Goal: Task Accomplishment & Management: Use online tool/utility

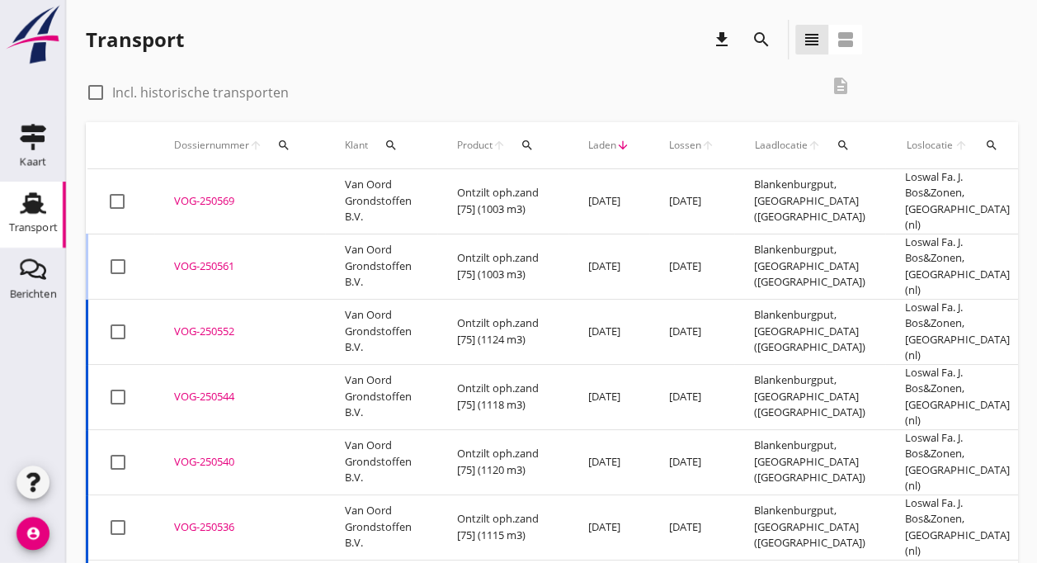
click at [365, 234] on td "Van Oord Grondstoffen B.V." at bounding box center [381, 266] width 112 height 65
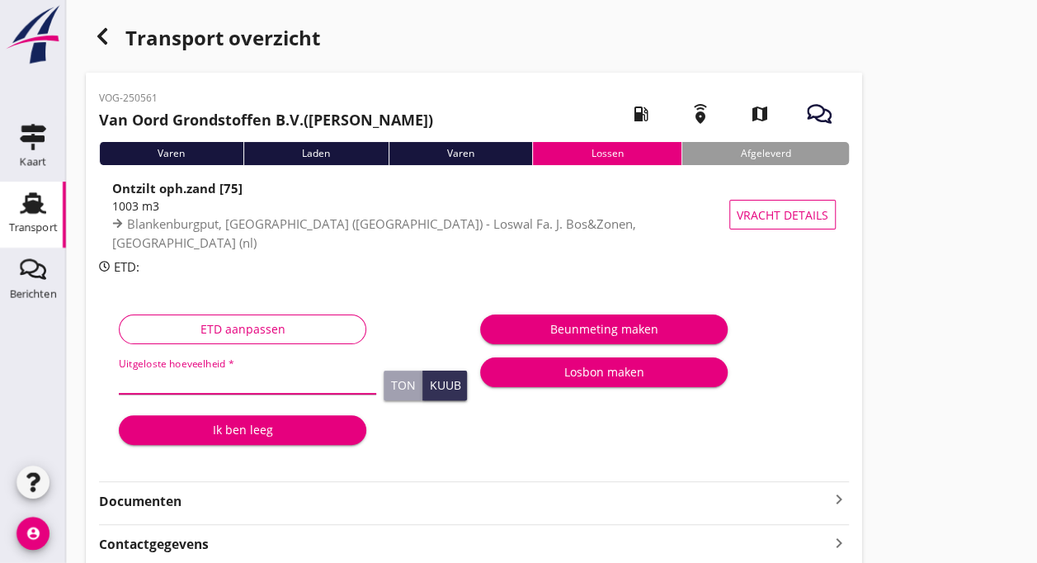
click at [178, 383] on input "Uitgeloste hoeveelheid *" at bounding box center [247, 380] width 257 height 26
type input "1075"
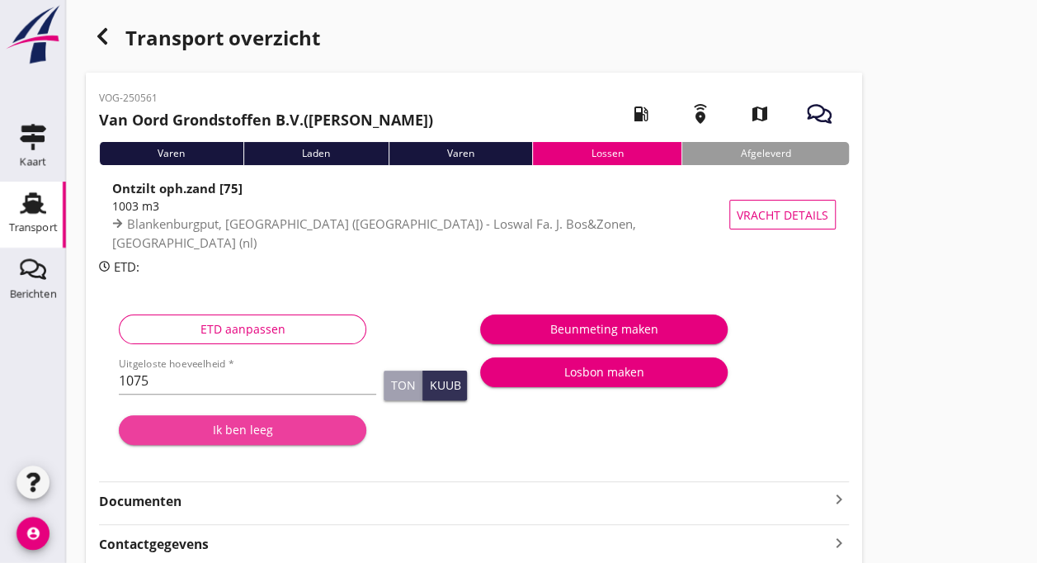
click at [248, 429] on div "Ik ben leeg" at bounding box center [242, 429] width 221 height 17
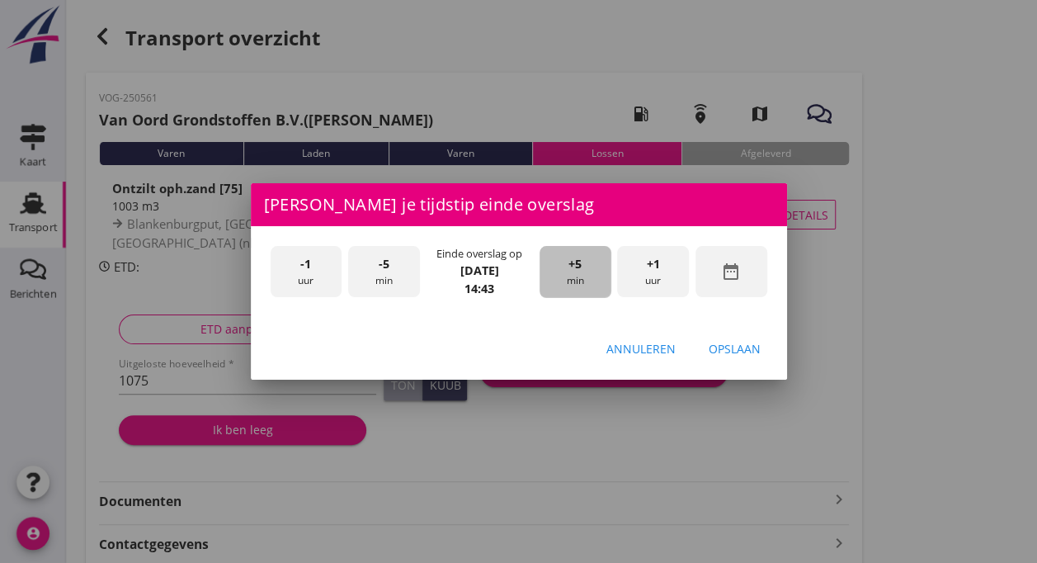
click at [569, 272] on span "+5" at bounding box center [575, 264] width 13 height 18
click at [378, 254] on div "-5 min" at bounding box center [384, 272] width 72 height 52
click at [733, 342] on div "Opslaan" at bounding box center [735, 348] width 52 height 17
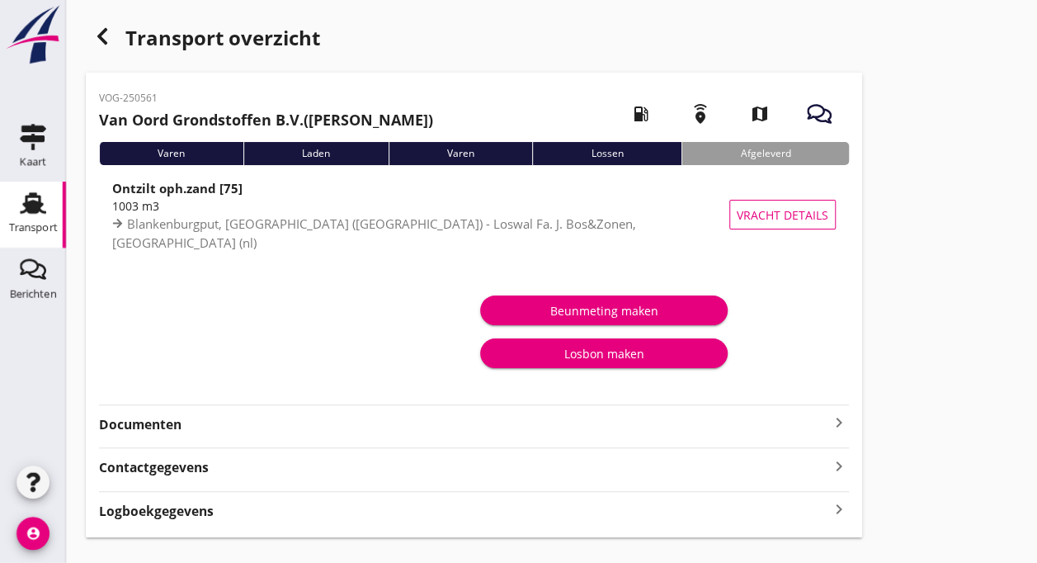
click at [28, 202] on use at bounding box center [33, 202] width 26 height 21
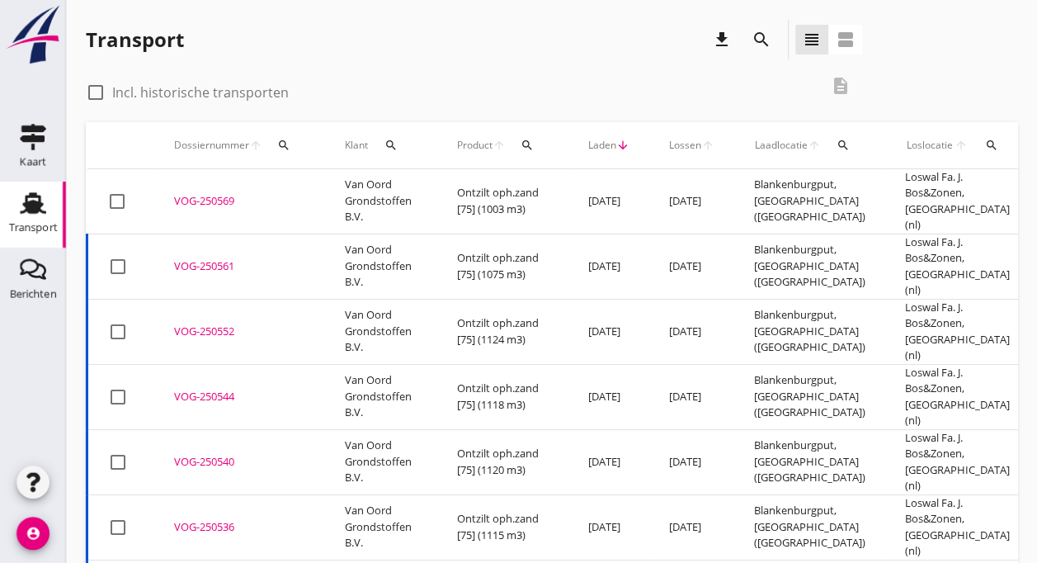
click at [168, 199] on td "VOG-250569 upload_file Drop hier uw bestand om het aan het dossier toe te voegen" at bounding box center [239, 201] width 171 height 65
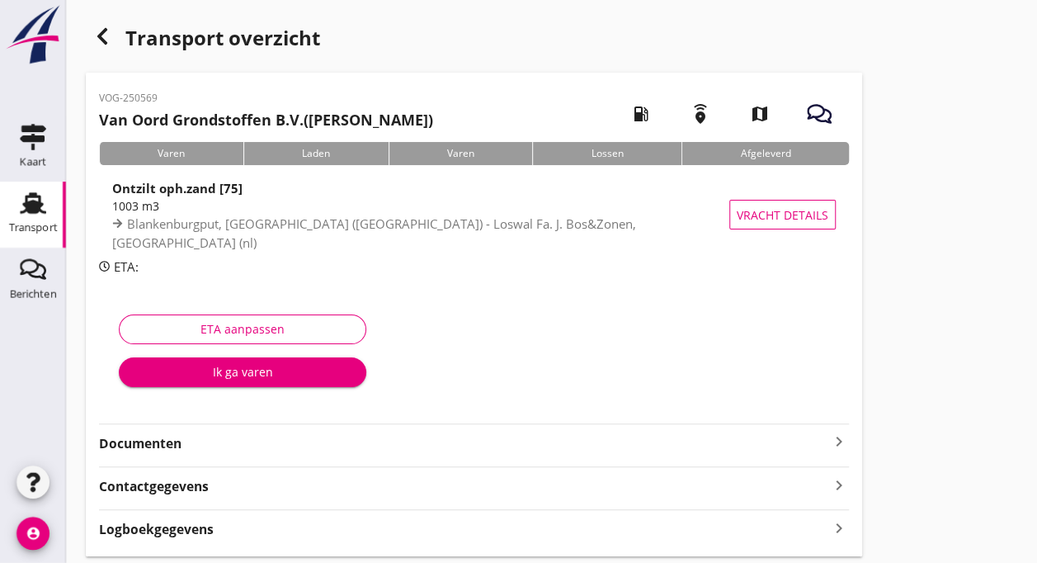
click at [196, 372] on div "Ik ga varen" at bounding box center [242, 371] width 221 height 17
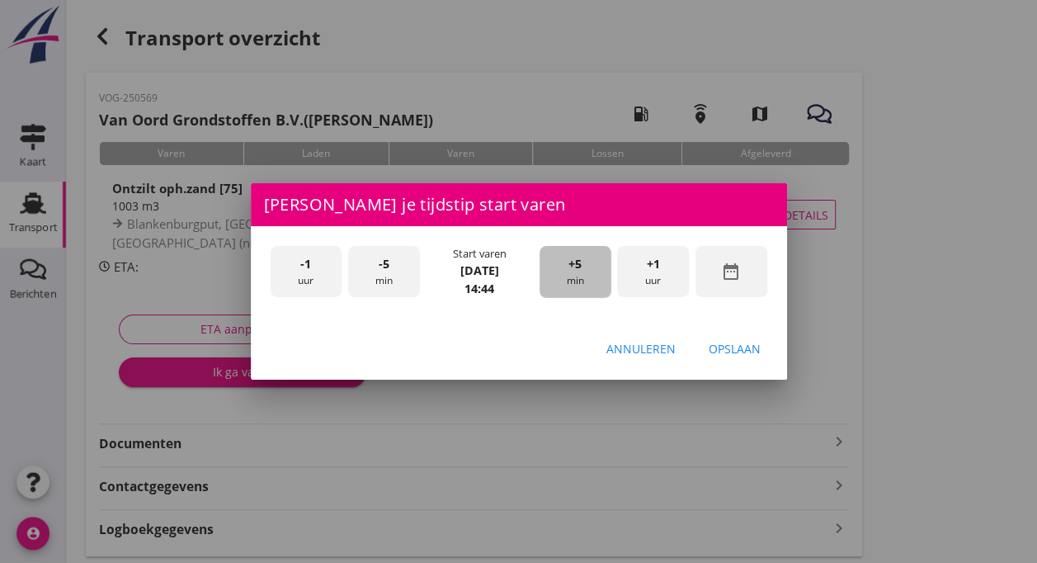
click at [556, 276] on div "+5 min" at bounding box center [576, 272] width 72 height 52
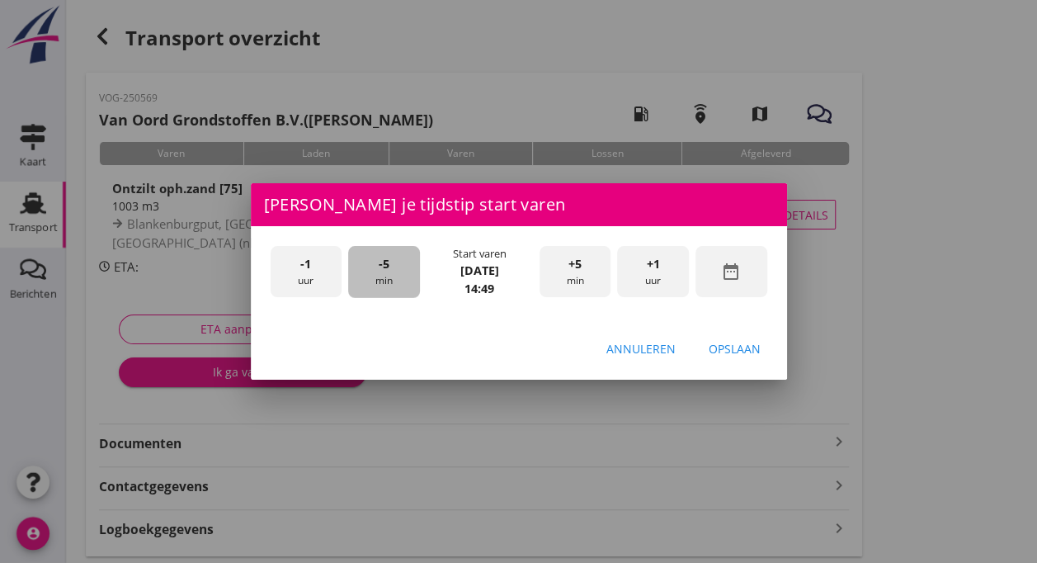
click at [394, 272] on div "-5 min" at bounding box center [384, 272] width 72 height 52
click at [733, 351] on div "Opslaan" at bounding box center [735, 348] width 52 height 17
